Goal: Task Accomplishment & Management: Complete application form

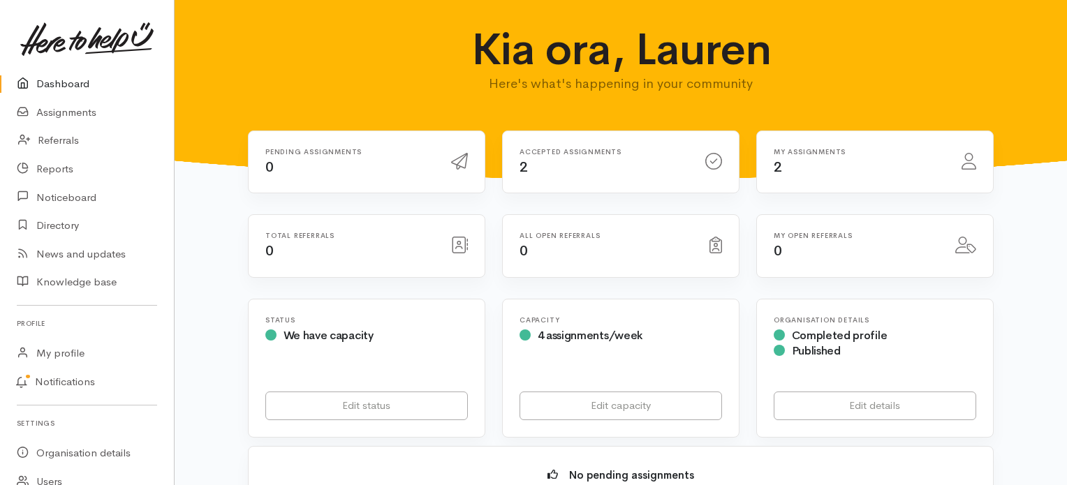
click at [960, 161] on div at bounding box center [968, 161] width 31 height 25
click at [96, 112] on link "Assignments" at bounding box center [87, 112] width 174 height 29
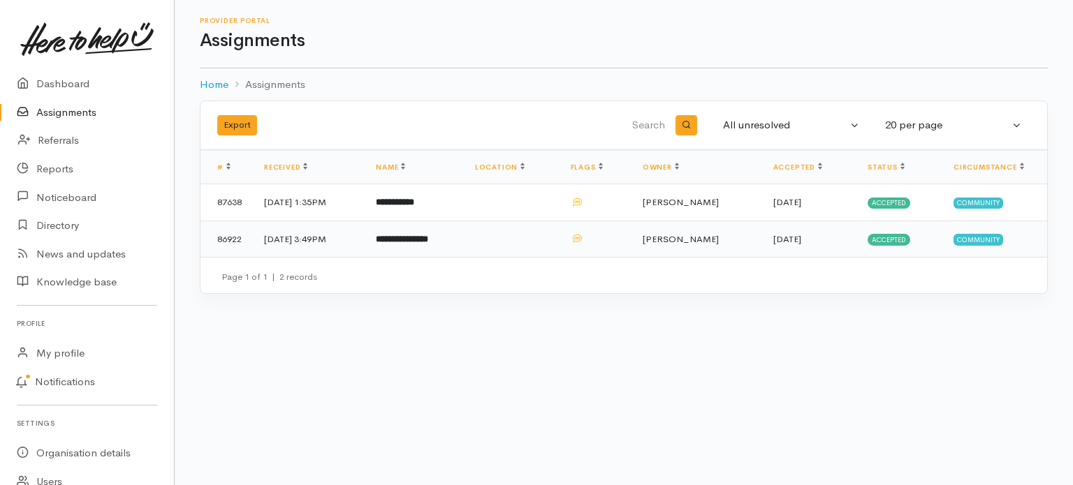
click at [559, 238] on td at bounding box center [512, 239] width 96 height 36
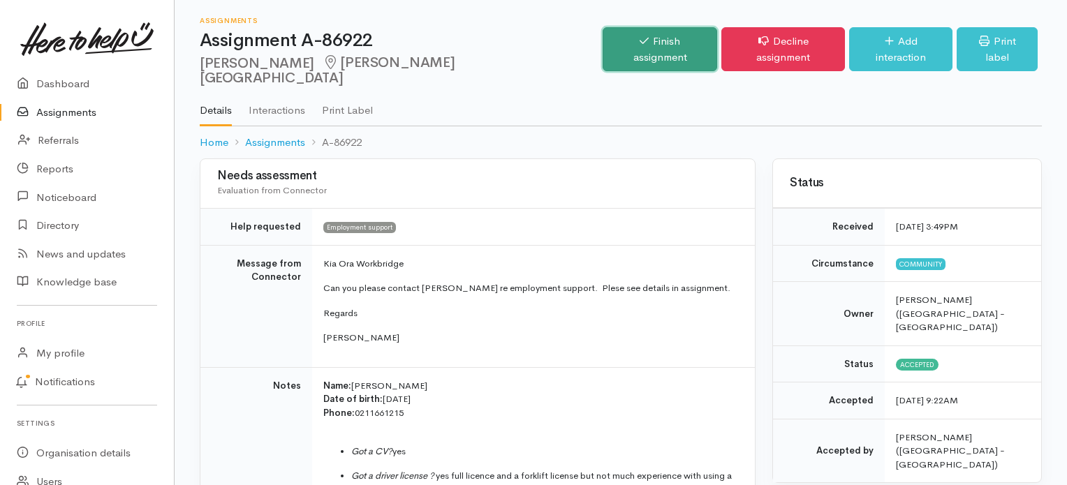
click at [631, 41] on link "Finish assignment" at bounding box center [660, 49] width 115 height 44
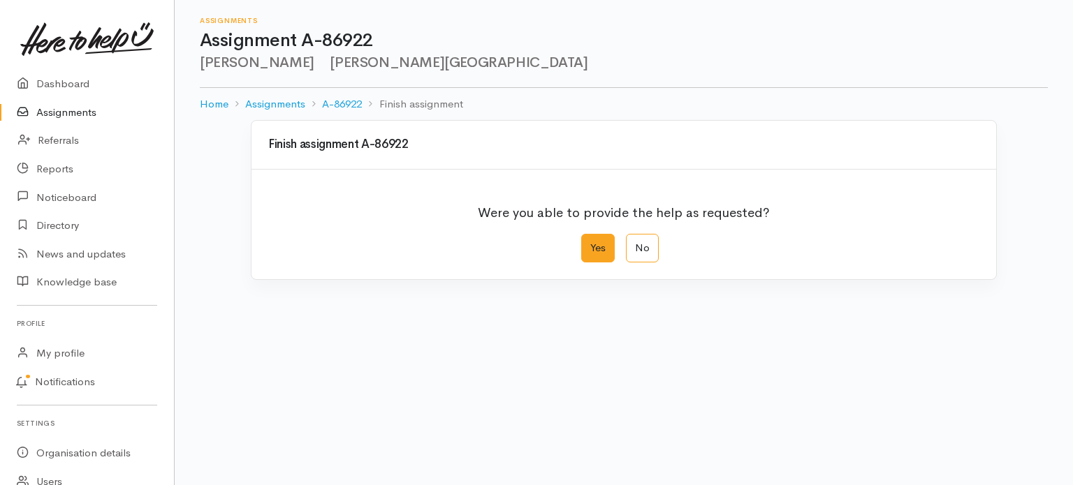
click at [601, 244] on label "Yes" at bounding box center [598, 248] width 34 height 29
click at [590, 243] on input "Yes" at bounding box center [585, 238] width 9 height 9
radio input "true"
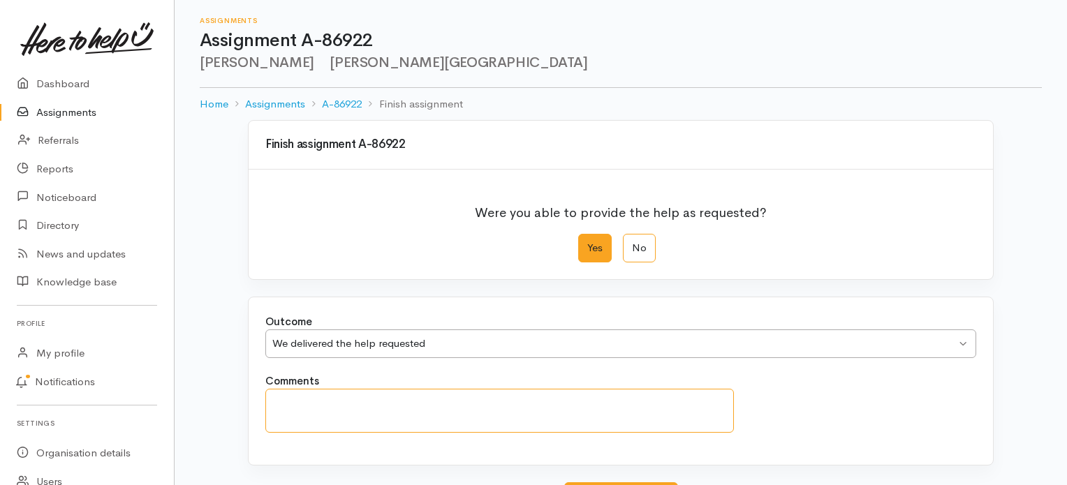
click at [573, 396] on textarea "Comments" at bounding box center [499, 411] width 469 height 44
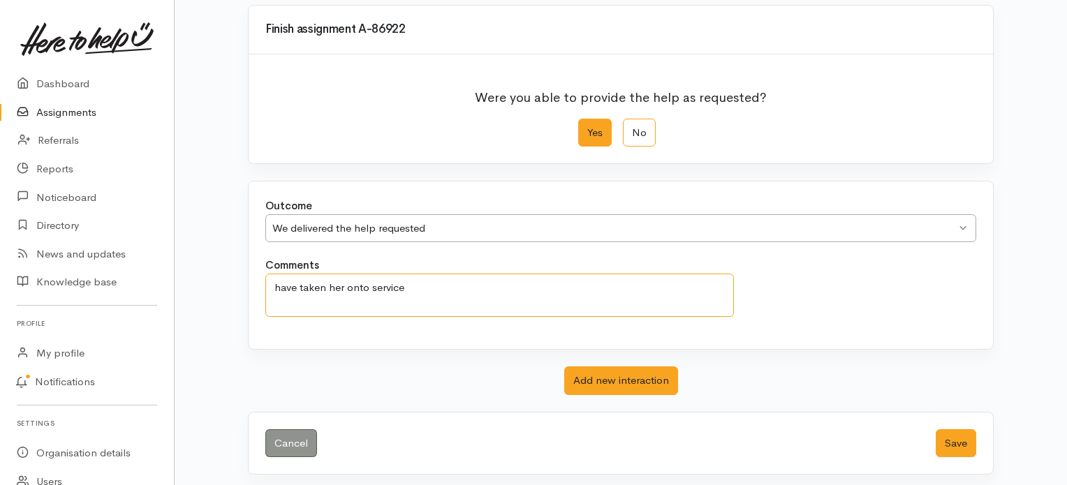
scroll to position [120, 0]
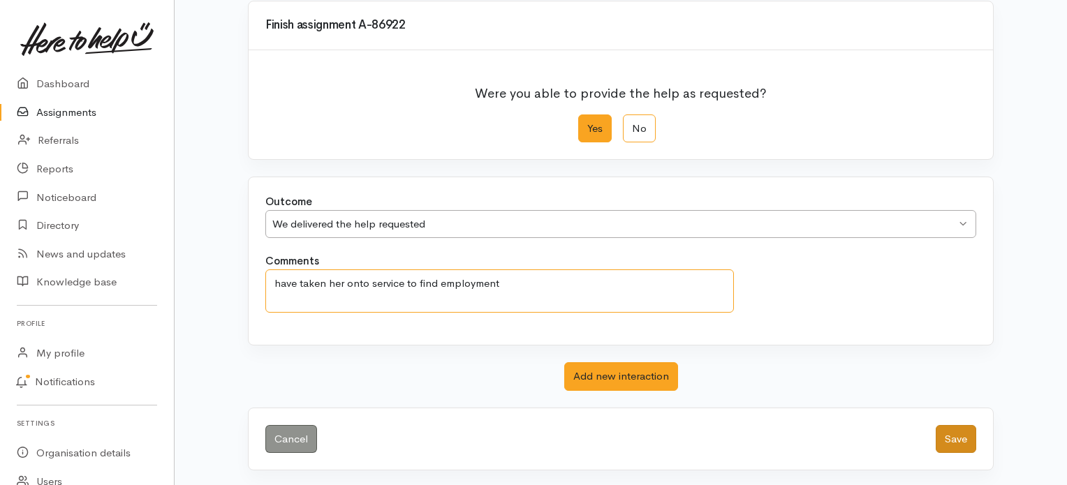
type textarea "have taken her onto service to find employment"
click at [954, 430] on button "Save" at bounding box center [956, 439] width 41 height 29
